Goal: Task Accomplishment & Management: Manage account settings

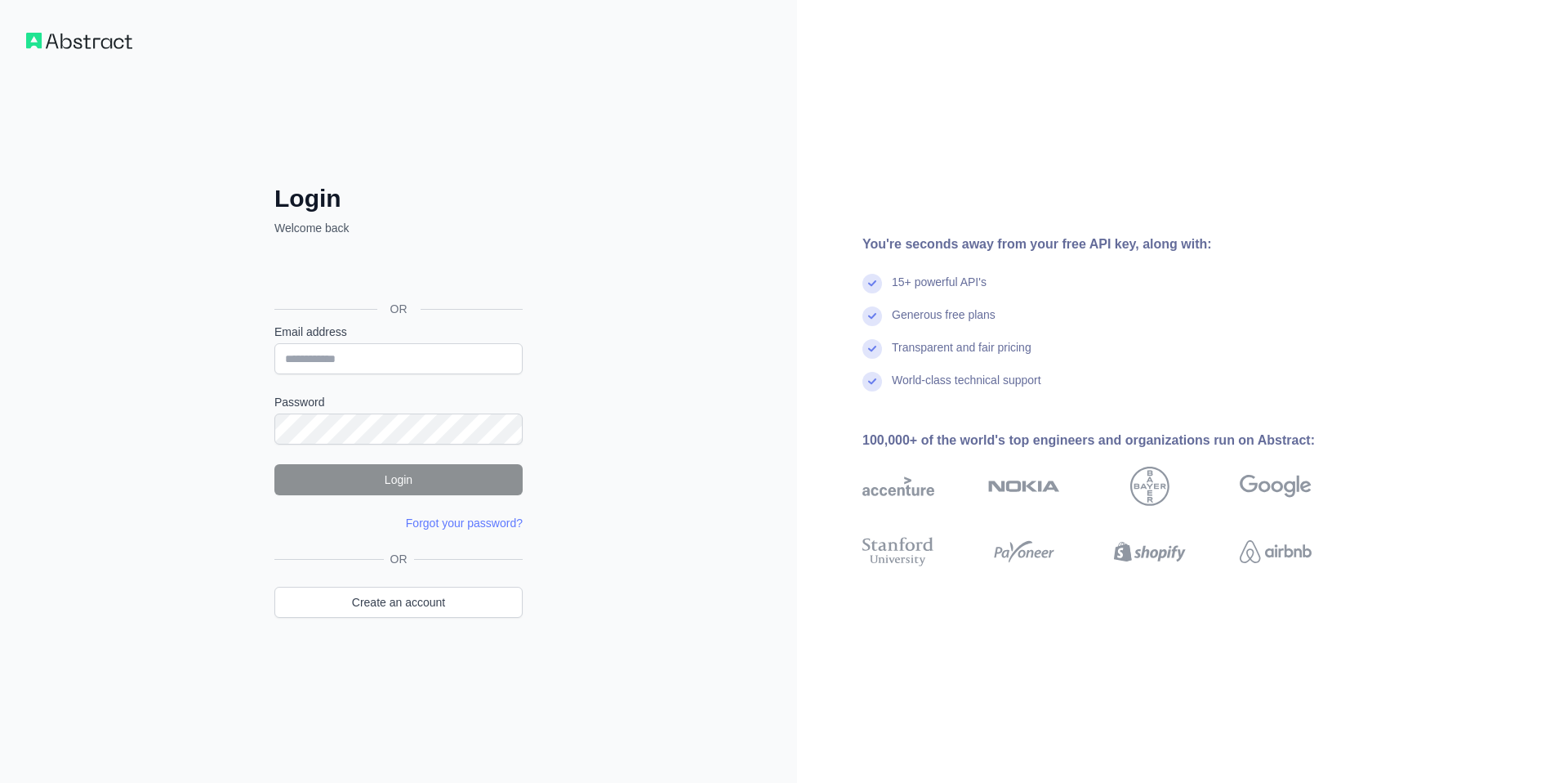
click at [574, 316] on div "Login Welcome back OR Email address Password Login Forgot your password? Please…" at bounding box center [399, 391] width 797 height 783
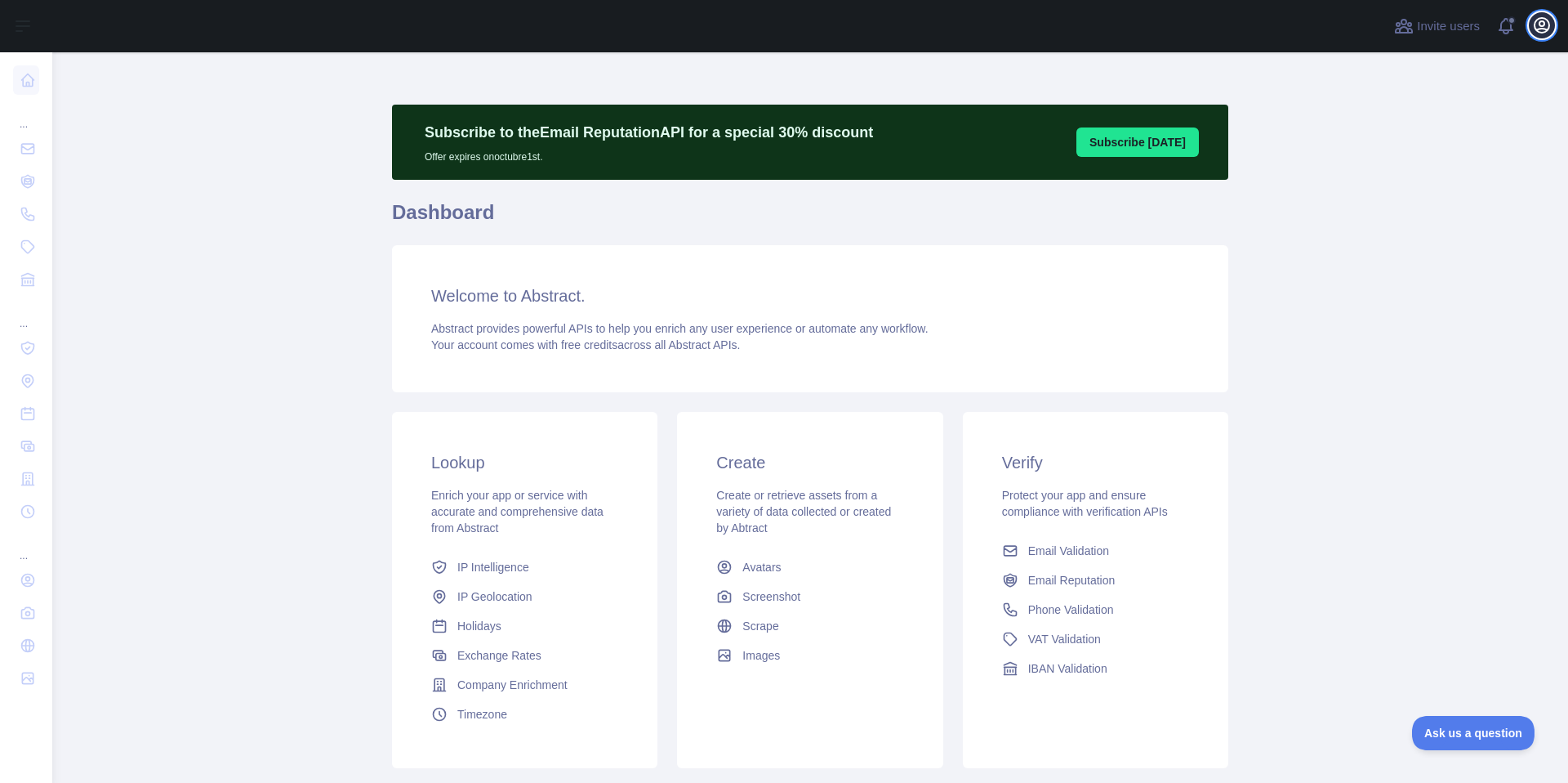
click at [1536, 31] on icon "button" at bounding box center [1542, 25] width 20 height 20
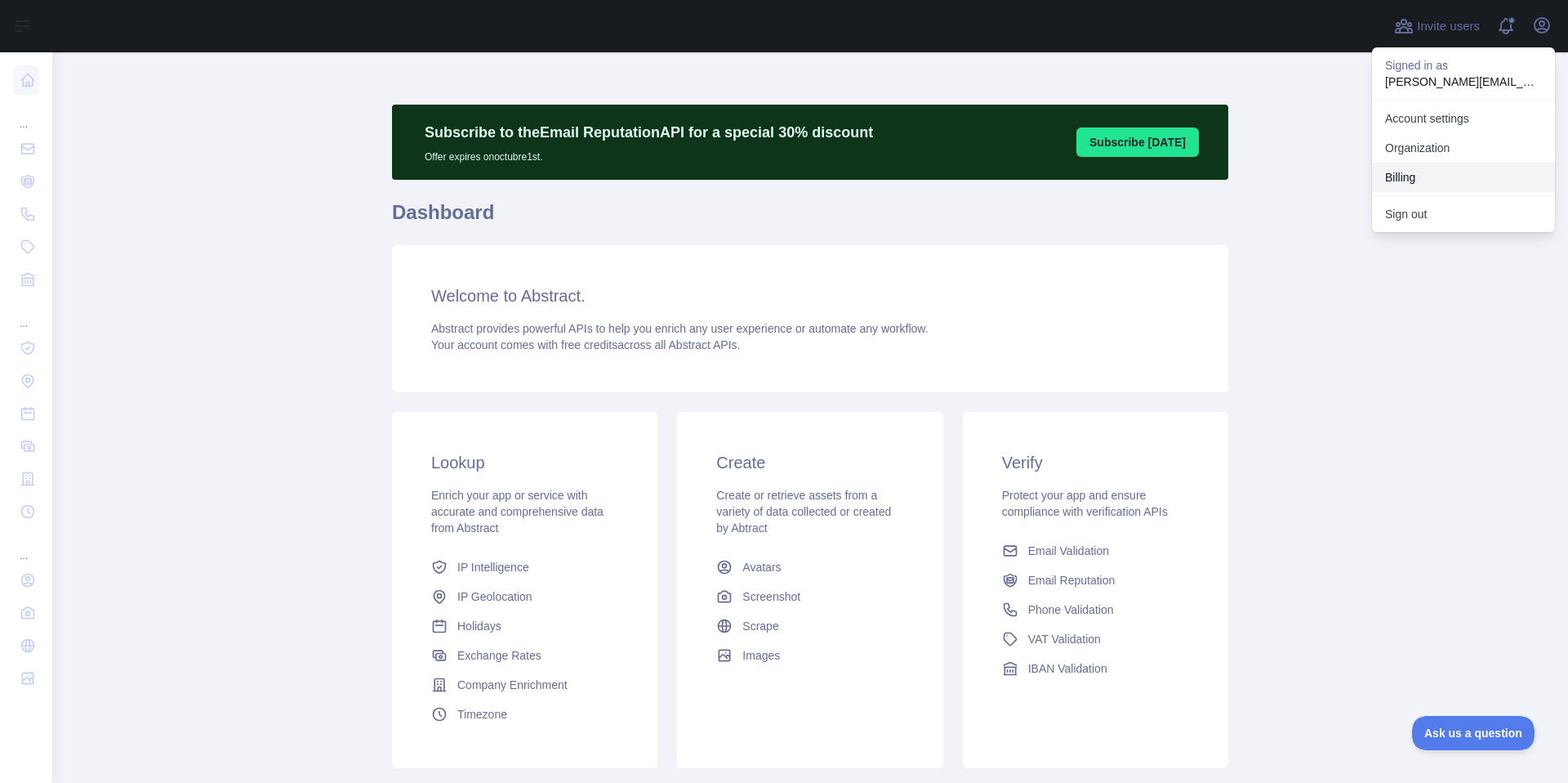
click at [1412, 181] on button "Billing" at bounding box center [1464, 177] width 183 height 30
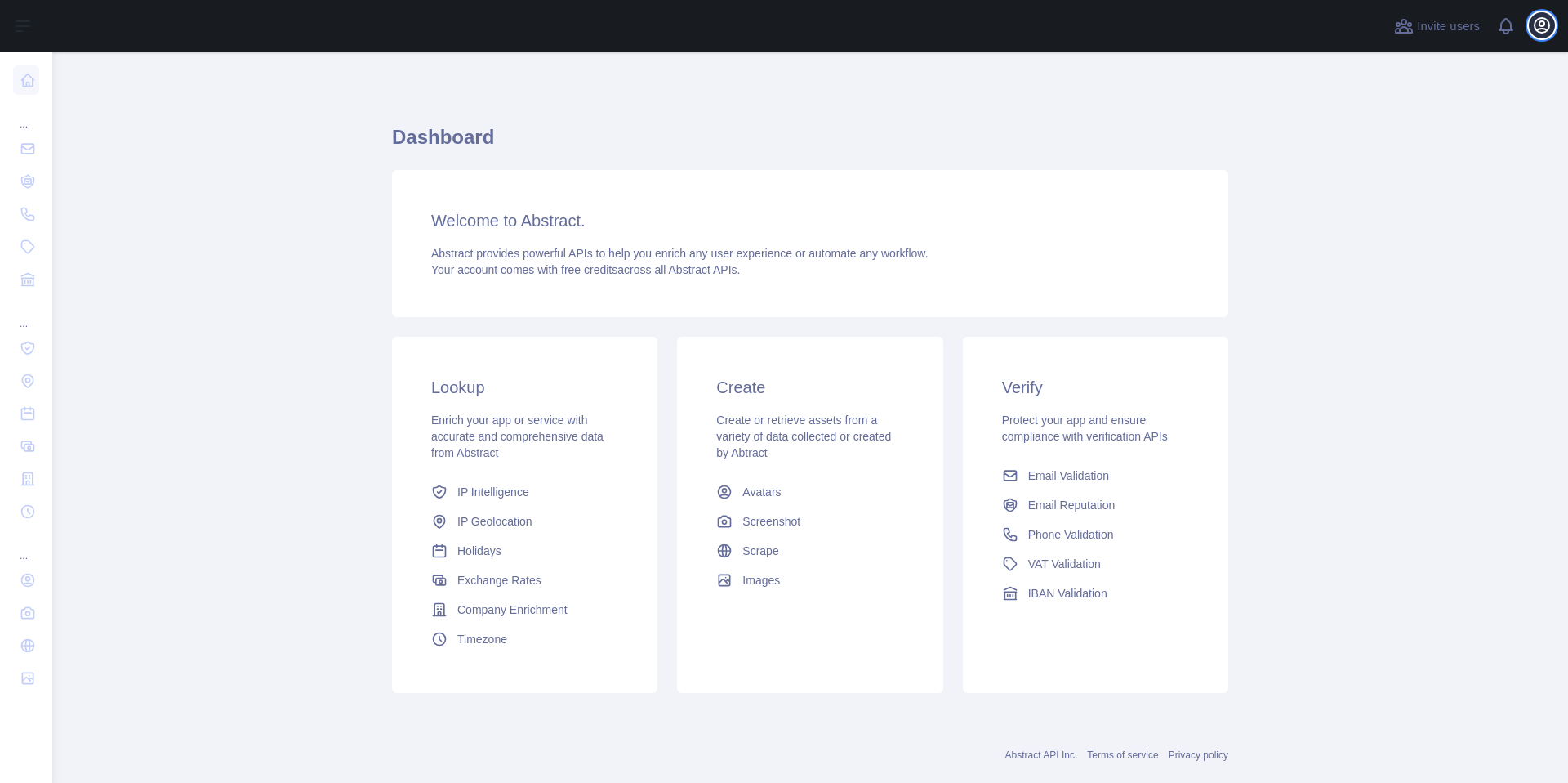
click at [1538, 33] on icon "button" at bounding box center [1542, 25] width 20 height 20
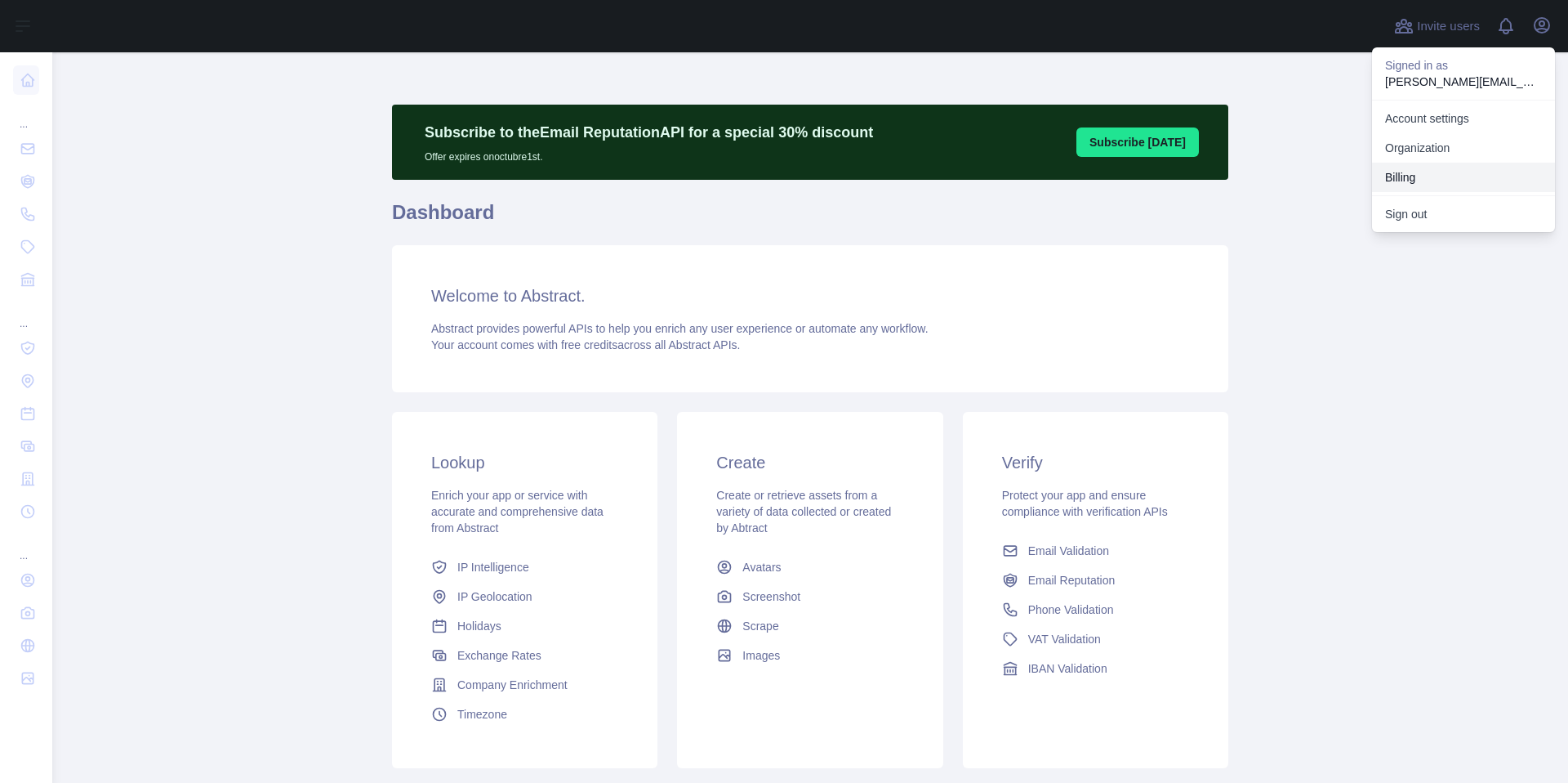
click at [1451, 169] on button "Billing" at bounding box center [1464, 177] width 183 height 30
